Goal: Task Accomplishment & Management: Manage account settings

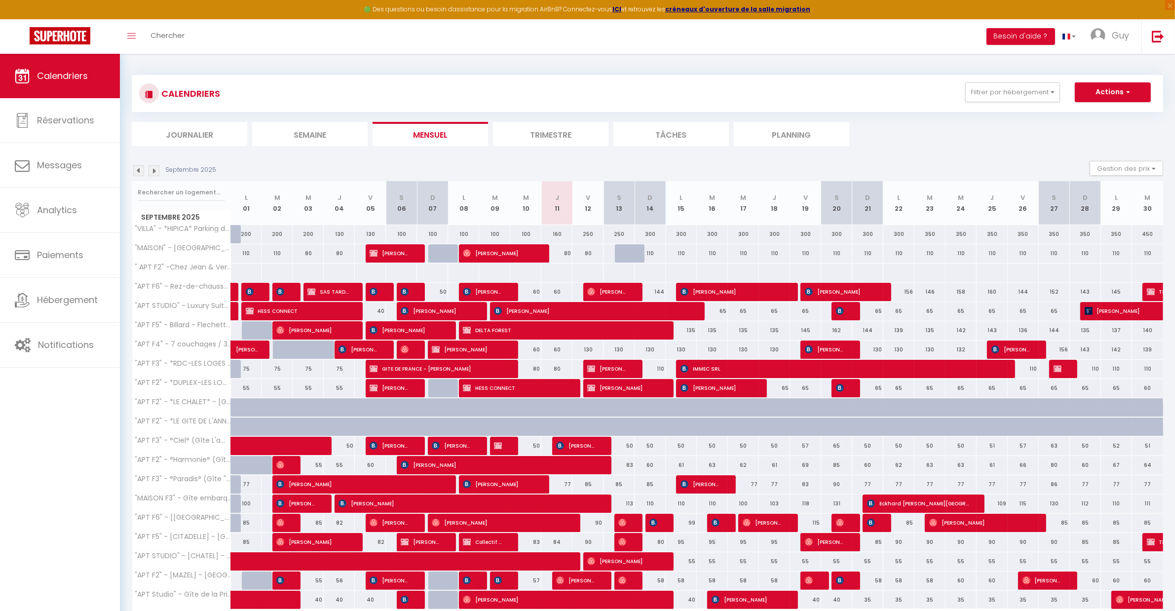
click at [137, 170] on img at bounding box center [138, 170] width 11 height 11
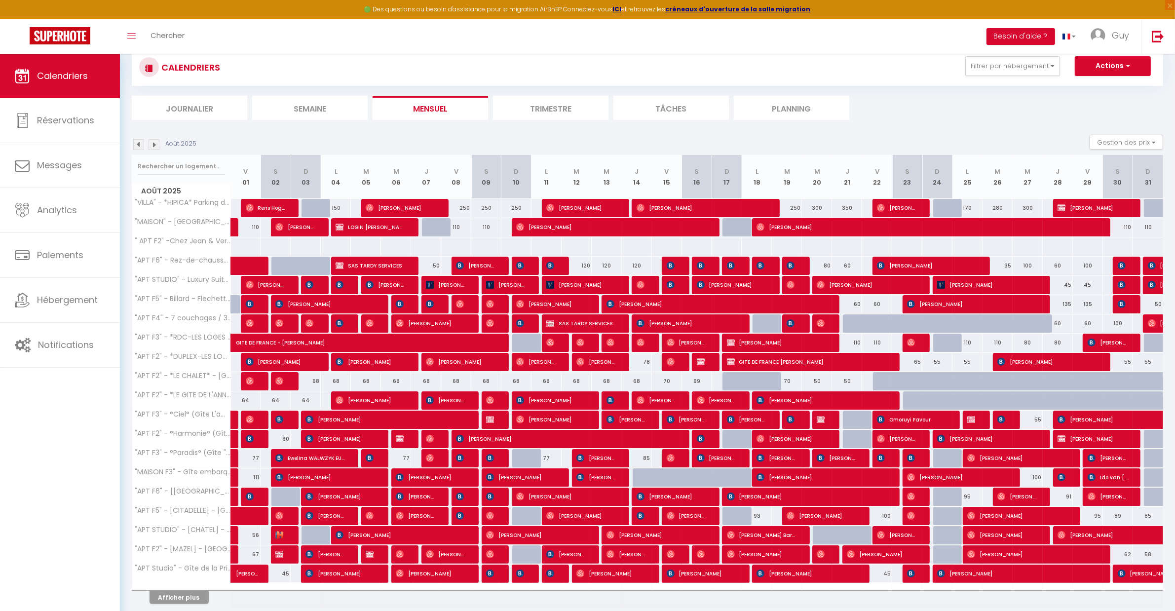
scroll to position [66, 0]
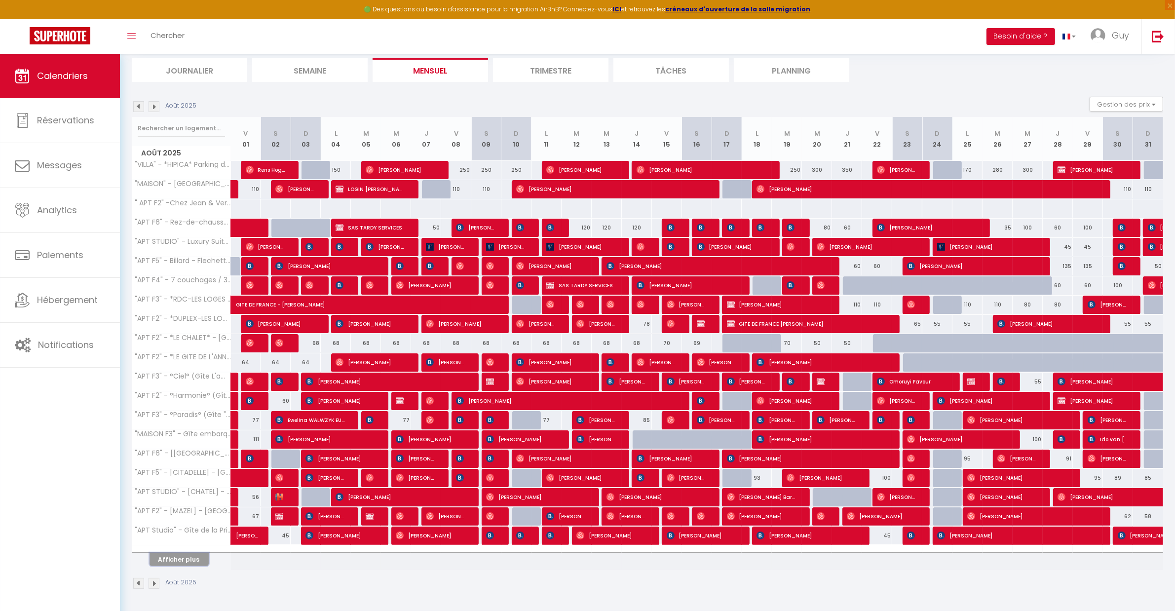
click at [181, 557] on button "Afficher plus" at bounding box center [178, 559] width 59 height 13
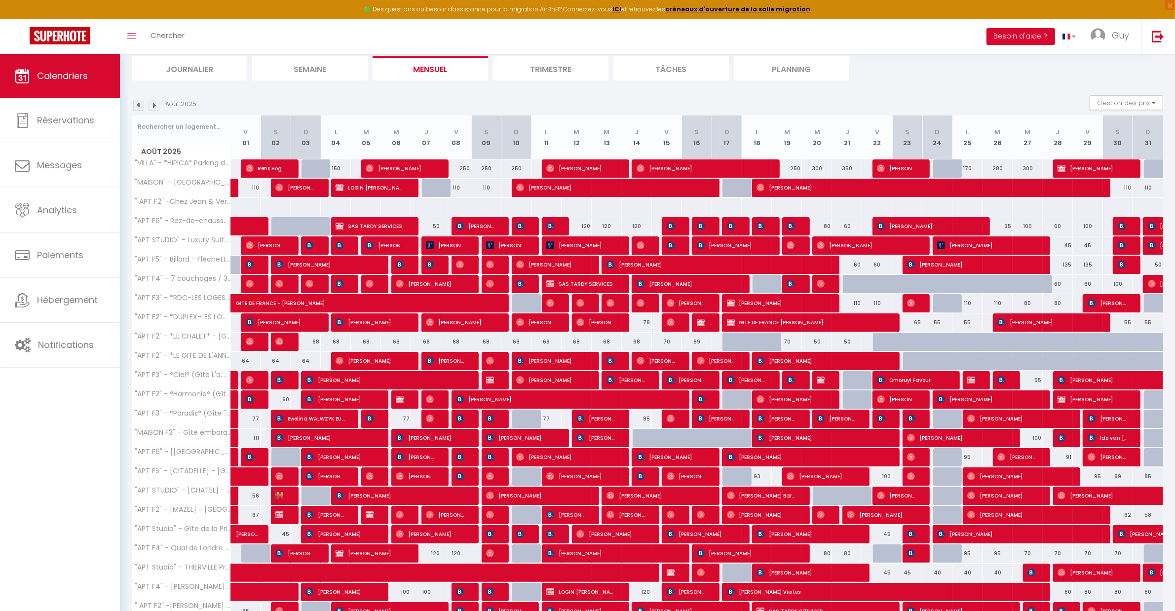
scroll to position [189, 0]
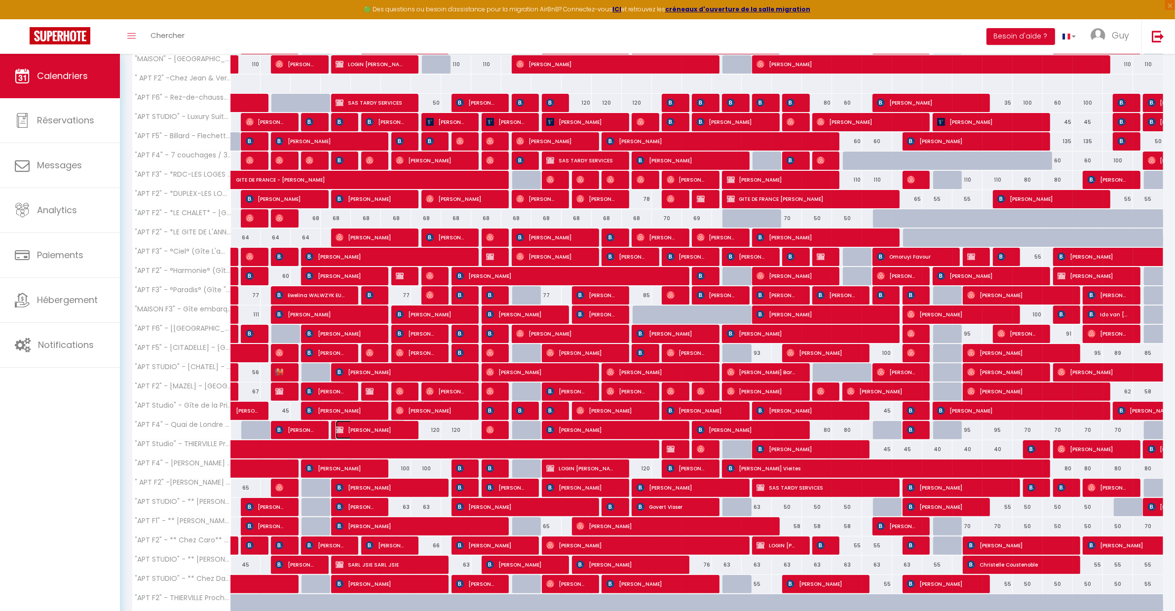
click at [388, 428] on span "[PERSON_NAME]" at bounding box center [370, 429] width 70 height 19
select select "OK"
select select "KO"
select select "0"
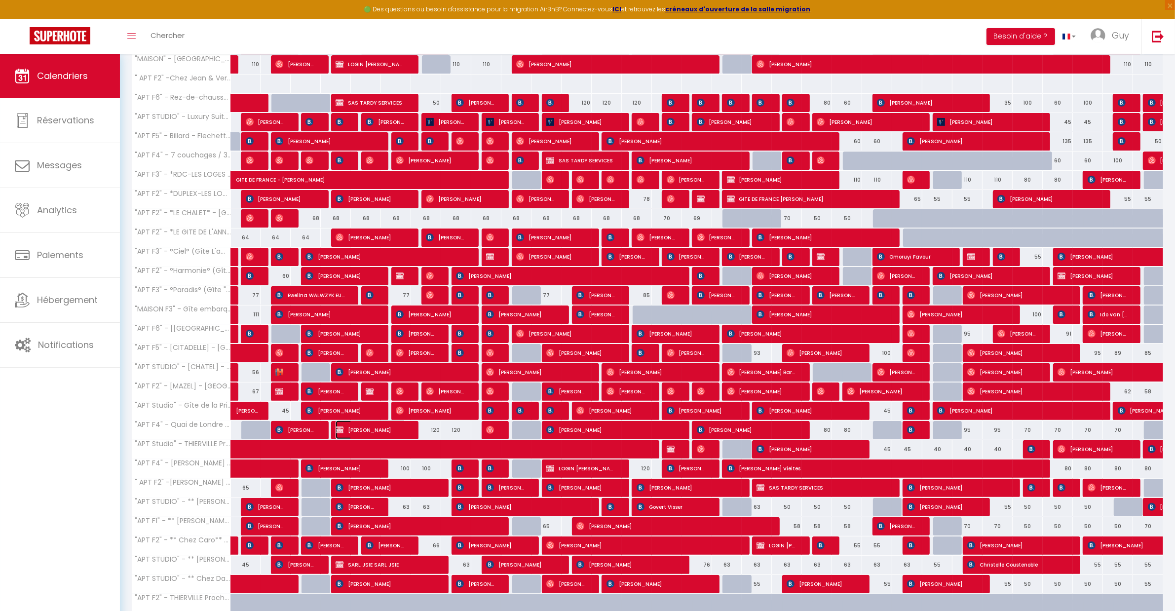
select select "1"
select select
